Goal: Transaction & Acquisition: Obtain resource

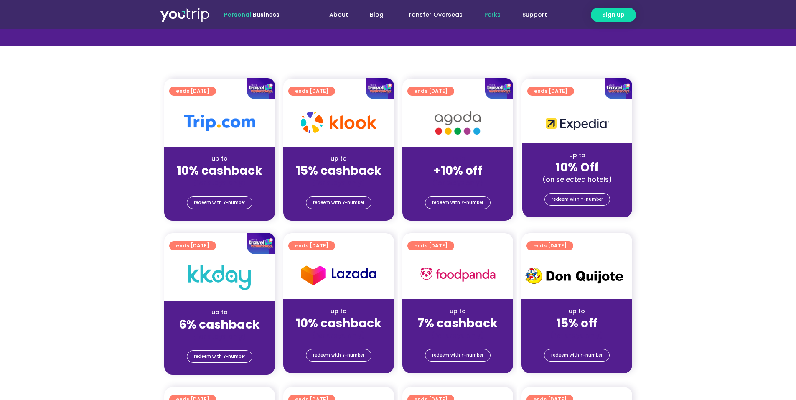
scroll to position [42, 0]
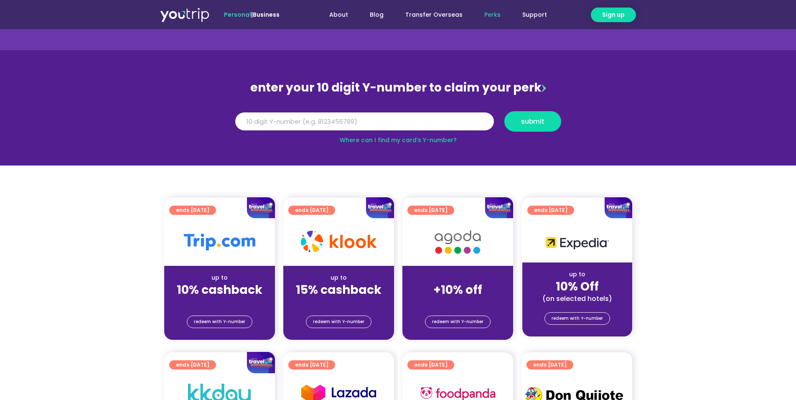
click at [444, 141] on link "Where can I find my card’s Y-number?" at bounding box center [398, 140] width 117 height 8
click at [449, 119] on input "Y Number" at bounding box center [364, 121] width 259 height 18
type input "8131120989"
click at [527, 129] on button "submit" at bounding box center [532, 121] width 57 height 20
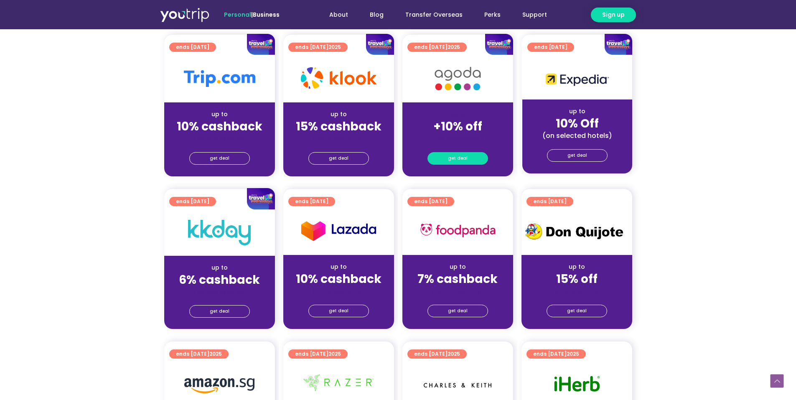
scroll to position [167, 0]
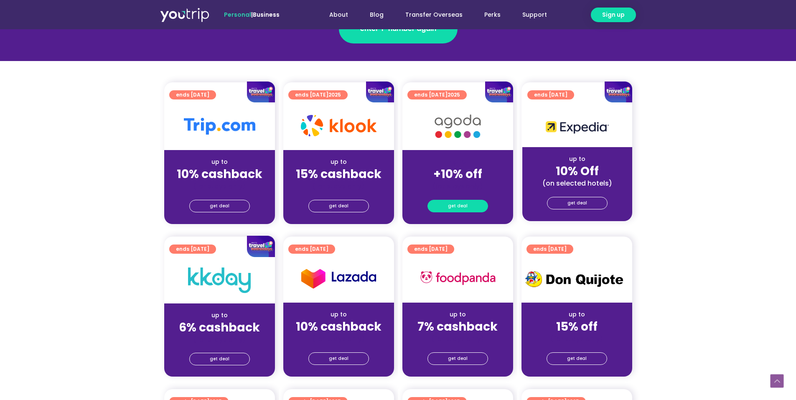
click at [456, 207] on span "get deal" at bounding box center [458, 206] width 20 height 12
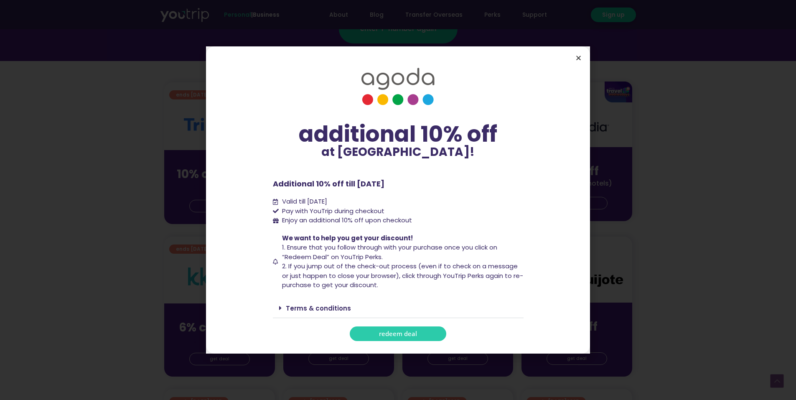
click at [581, 60] on icon "Close" at bounding box center [578, 58] width 6 height 6
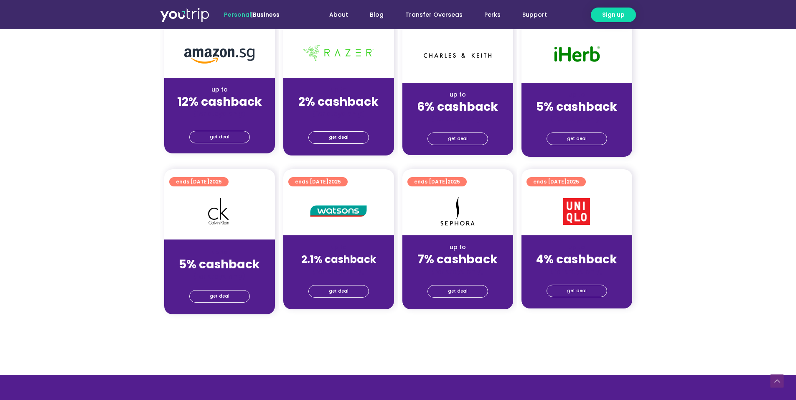
scroll to position [543, 0]
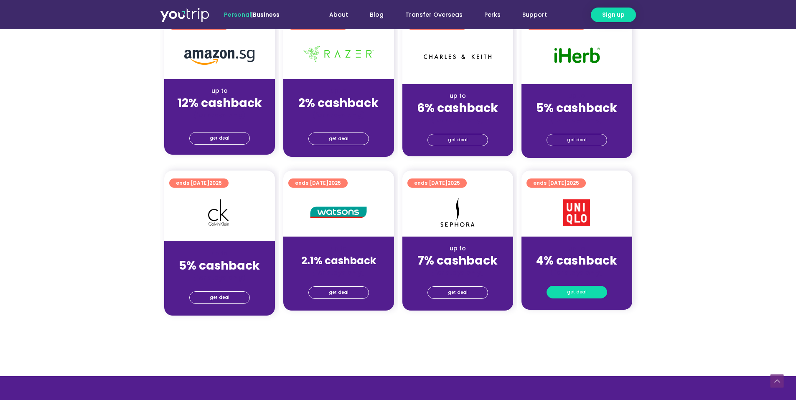
click at [592, 290] on link "get deal" at bounding box center [576, 292] width 61 height 13
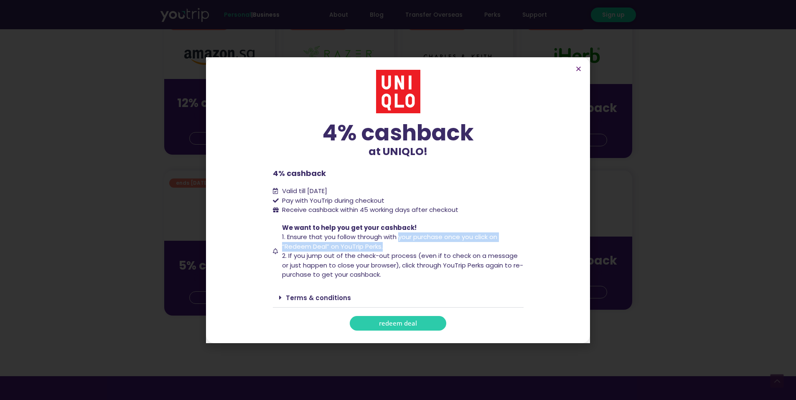
drag, startPoint x: 398, startPoint y: 239, endPoint x: 424, endPoint y: 259, distance: 32.2
click at [408, 246] on span "We want to help you get your cashback! 1. Ensure that you follow through with y…" at bounding box center [401, 251] width 243 height 56
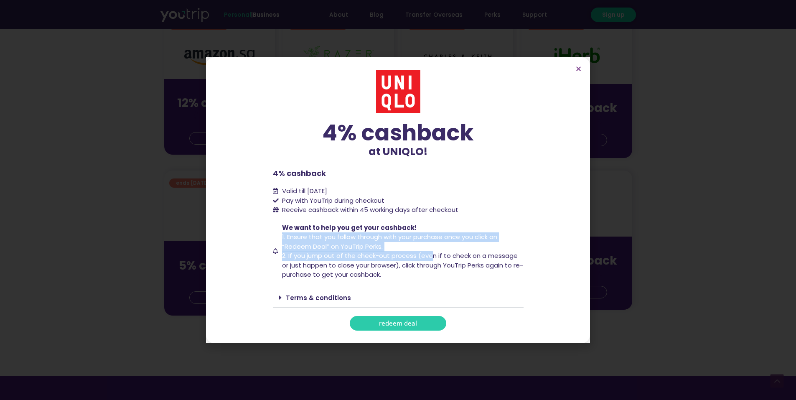
drag, startPoint x: 430, startPoint y: 259, endPoint x: 407, endPoint y: 241, distance: 28.9
click at [413, 245] on span "We want to help you get your cashback! 1. Ensure that you follow through with y…" at bounding box center [401, 251] width 243 height 56
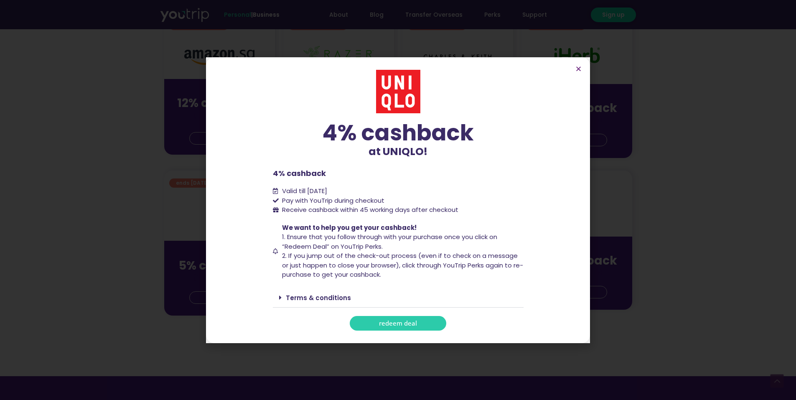
drag, startPoint x: 402, startPoint y: 236, endPoint x: 405, endPoint y: 241, distance: 5.4
click at [404, 239] on span "1. Ensure that you follow through with your purchase once you click on “Redeem …" at bounding box center [389, 241] width 215 height 18
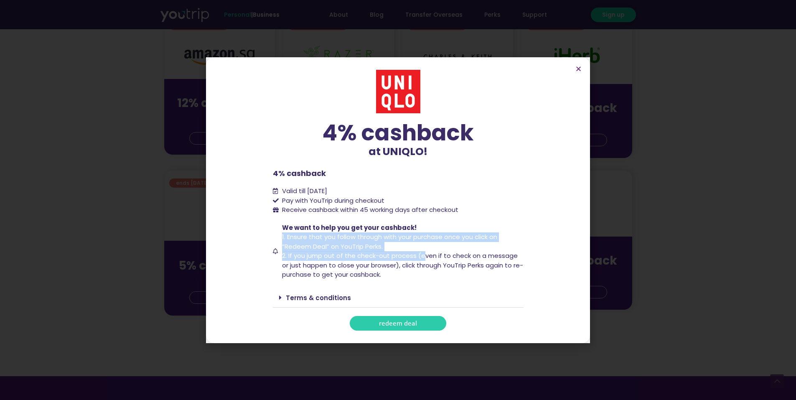
drag, startPoint x: 423, startPoint y: 257, endPoint x: 404, endPoint y: 239, distance: 26.3
click at [408, 242] on span "We want to help you get your cashback! 1. Ensure that you follow through with y…" at bounding box center [401, 251] width 243 height 56
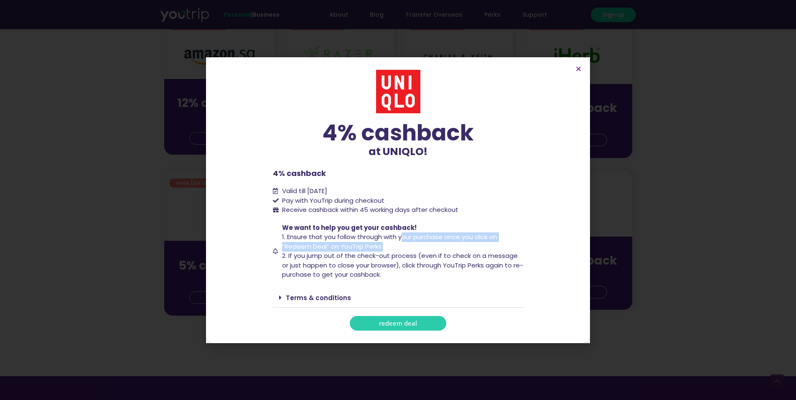
drag, startPoint x: 401, startPoint y: 236, endPoint x: 419, endPoint y: 253, distance: 25.1
click at [410, 245] on span "We want to help you get your cashback! 1. Ensure that you follow through with y…" at bounding box center [401, 251] width 243 height 56
drag, startPoint x: 425, startPoint y: 257, endPoint x: 408, endPoint y: 237, distance: 25.8
click at [408, 237] on span "We want to help you get your cashback! 1. Ensure that you follow through with y…" at bounding box center [401, 251] width 243 height 56
click at [408, 237] on span "1. Ensure that you follow through with your purchase once you click on “Redeem …" at bounding box center [389, 241] width 215 height 18
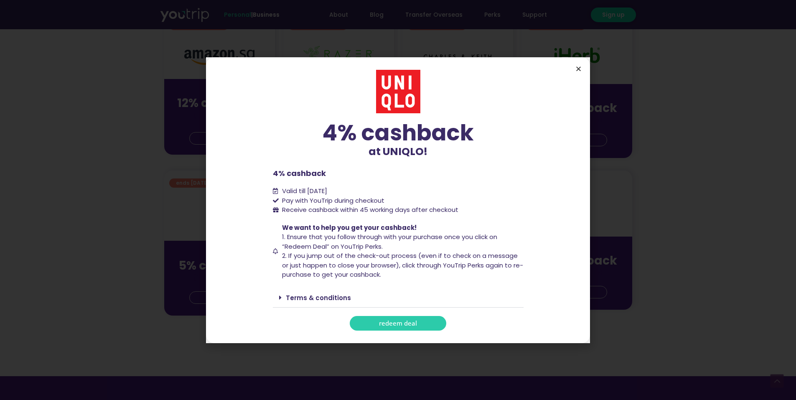
click at [578, 67] on icon "Close" at bounding box center [578, 69] width 6 height 6
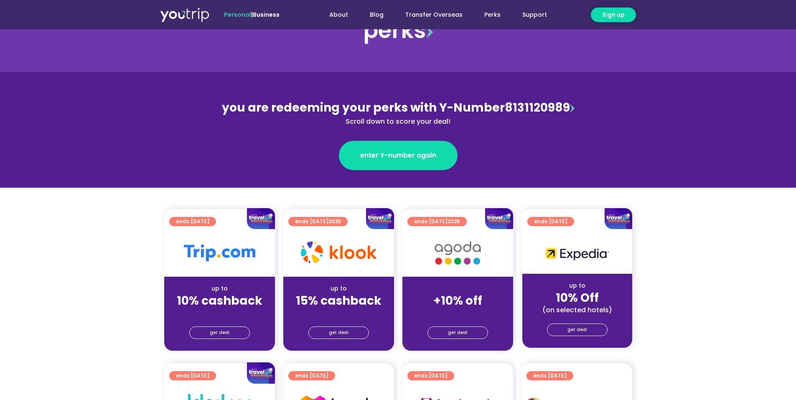
scroll to position [42, 0]
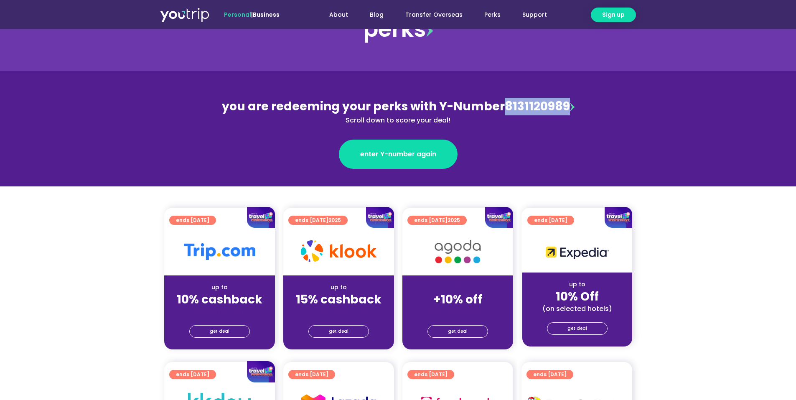
drag, startPoint x: 504, startPoint y: 104, endPoint x: 564, endPoint y: 104, distance: 59.7
click at [564, 104] on div "you are redeeming your perks with Y-Number 8131120989 Scroll down to score your…" at bounding box center [398, 112] width 362 height 28
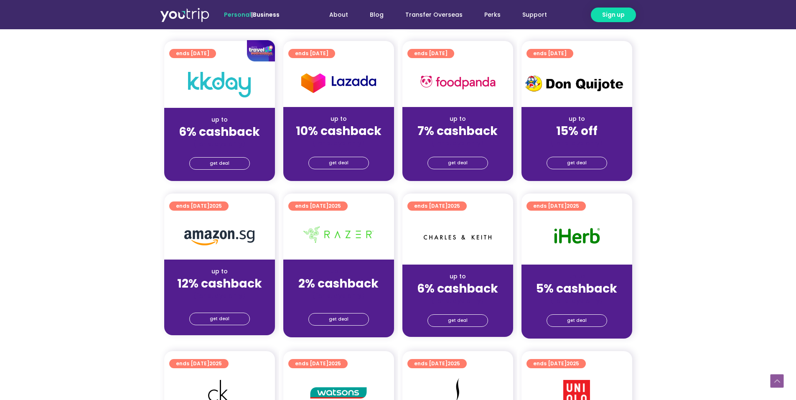
scroll to position [459, 0]
